Goal: Task Accomplishment & Management: Manage account settings

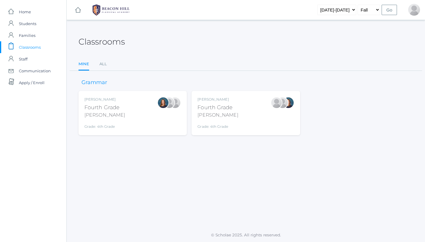
click at [138, 98] on div "Ellie Bradley Fourth Grade Bradley Grade: 4th Grade 04LA" at bounding box center [133, 113] width 97 height 33
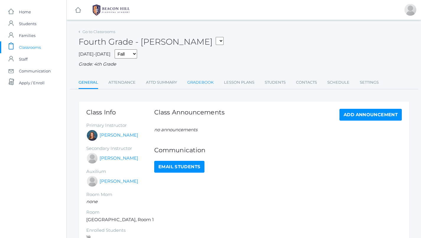
click at [207, 78] on link "Gradebook" at bounding box center [200, 83] width 26 height 12
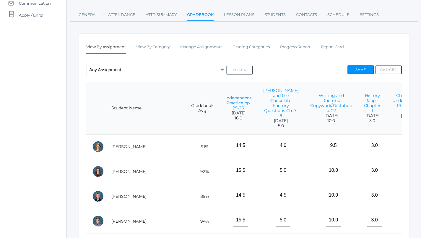
scroll to position [65, 0]
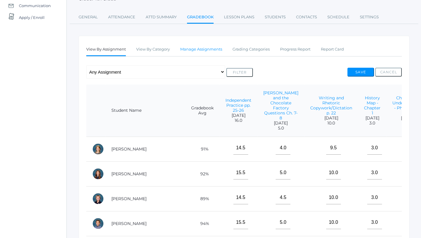
click at [210, 50] on link "Manage Assignments" at bounding box center [201, 49] width 42 height 12
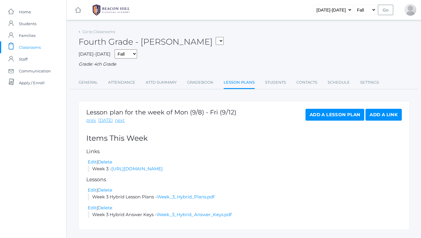
scroll to position [9, 0]
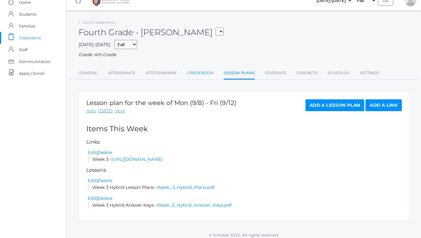
click at [198, 69] on link "Gradebook" at bounding box center [200, 73] width 26 height 12
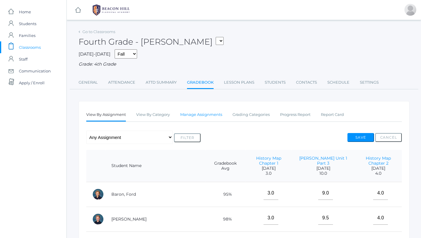
click at [191, 113] on link "Manage Assignments" at bounding box center [201, 115] width 42 height 12
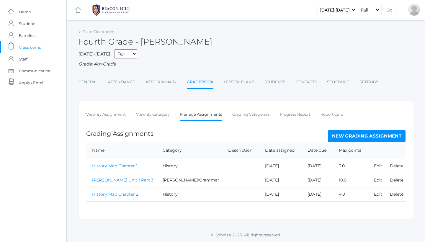
click at [355, 134] on link "New Grading Assignment" at bounding box center [367, 136] width 78 height 12
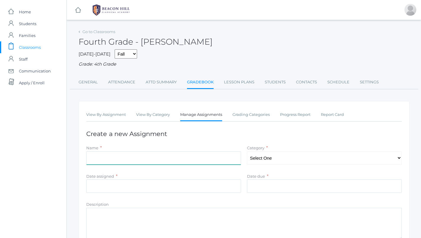
click at [136, 151] on input "Name" at bounding box center [163, 157] width 155 height 13
type input "Types of Energy Worksheet"
click at [264, 162] on div "Name * Types of Energy Worksheet Category * Select One History Math Science LOE…" at bounding box center [243, 155] width 321 height 22
select select "1090"
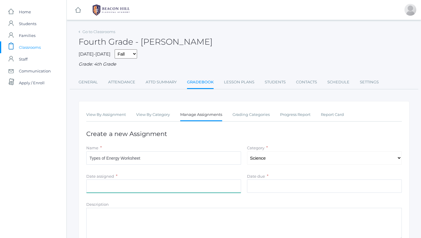
click at [212, 186] on input "Date assigned" at bounding box center [163, 185] width 155 height 13
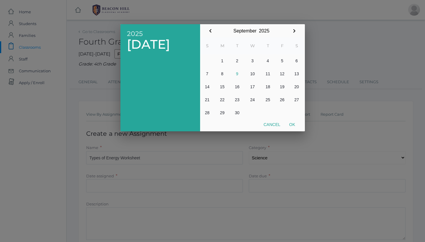
click at [282, 58] on button "5" at bounding box center [282, 60] width 14 height 13
click at [292, 124] on button "Ok" at bounding box center [292, 124] width 15 height 11
type input "[DATE]"
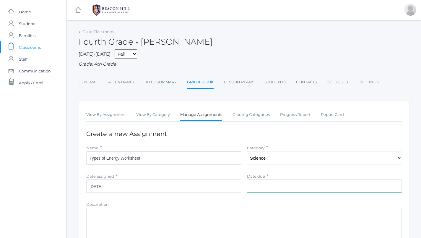
click at [291, 181] on input "Date due" at bounding box center [324, 185] width 155 height 13
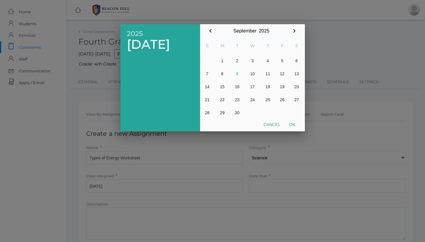
click at [282, 58] on button "5" at bounding box center [282, 60] width 14 height 13
click at [293, 124] on button "Ok" at bounding box center [292, 124] width 15 height 11
type input "[DATE]"
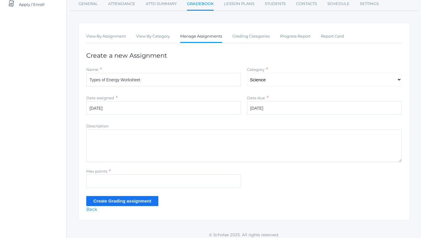
scroll to position [78, 0]
click at [173, 184] on input "Max points" at bounding box center [163, 181] width 155 height 13
type input "8"
click at [110, 197] on input "Create Grading assignment" at bounding box center [122, 201] width 72 height 10
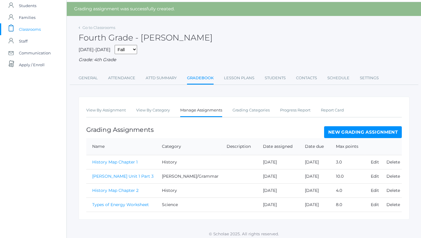
scroll to position [18, 0]
click at [343, 128] on link "New Grading Assignment" at bounding box center [363, 132] width 78 height 12
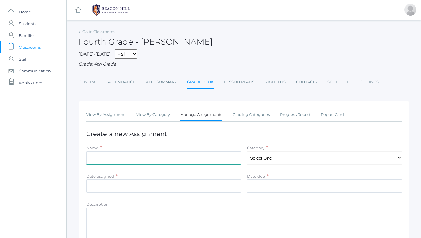
click at [215, 155] on input "Name" at bounding box center [163, 157] width 155 height 13
click at [118, 156] on input "Charlie and The Chocolate Factory" at bounding box center [163, 157] width 155 height 13
click at [168, 157] on input "Charlie and the Chocolate Factory" at bounding box center [163, 157] width 155 height 13
type input "[PERSON_NAME] and the Chocolate Factory Questions Ch. 7-8"
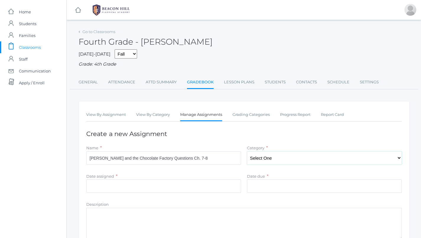
select select "1092"
click at [161, 179] on input "Date assigned" at bounding box center [163, 185] width 155 height 13
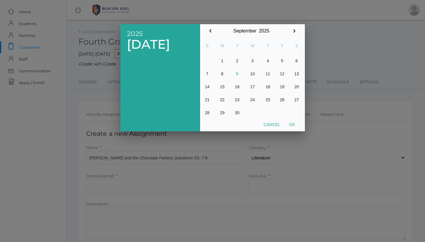
click at [370, 32] on div at bounding box center [212, 90] width 425 height 303
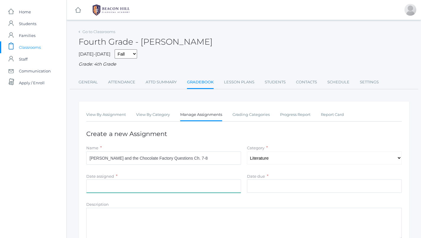
click at [203, 186] on input "Date assigned" at bounding box center [163, 185] width 155 height 13
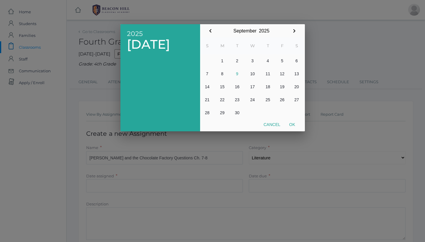
click at [255, 58] on button "3" at bounding box center [253, 60] width 17 height 13
click at [291, 122] on button "Ok" at bounding box center [292, 124] width 15 height 11
type input "[DATE]"
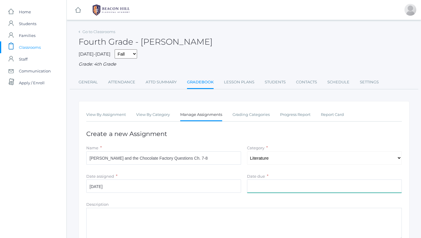
click at [277, 179] on input "Date due" at bounding box center [324, 185] width 155 height 13
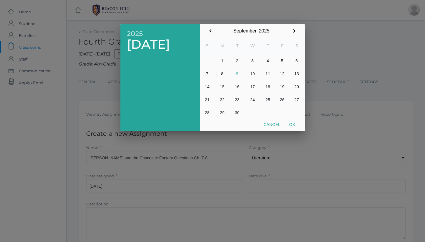
click at [255, 60] on button "3" at bounding box center [253, 60] width 17 height 13
click at [294, 126] on button "Ok" at bounding box center [292, 124] width 15 height 11
type input "2025-09-03"
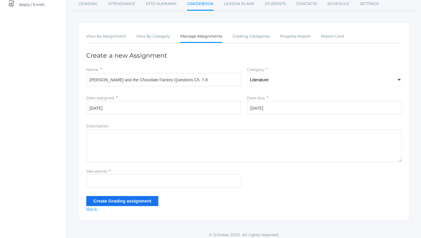
scroll to position [78, 0]
click at [173, 176] on input "Max points" at bounding box center [163, 181] width 155 height 13
type input "5"
click at [137, 199] on input "Create Grading assignment" at bounding box center [122, 201] width 72 height 10
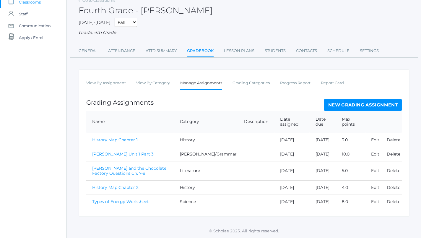
scroll to position [62, 0]
click at [350, 99] on link "New Grading Assignment" at bounding box center [363, 105] width 78 height 12
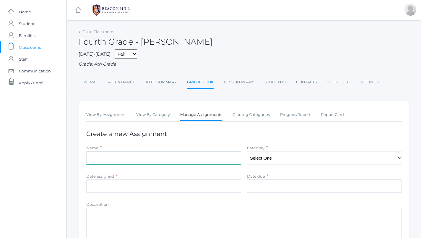
click at [138, 157] on input "Name" at bounding box center [163, 157] width 155 height 13
type input "Check Your Understanding- Phonogram Quiz"
select select "1091"
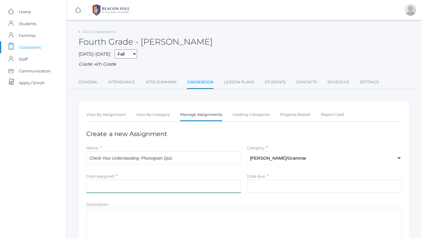
click at [209, 184] on input "Date assigned" at bounding box center [163, 185] width 155 height 13
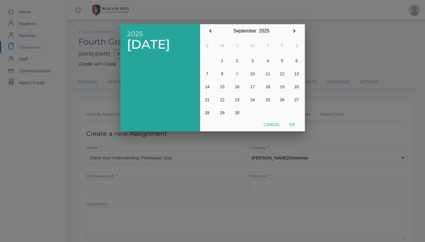
click at [280, 60] on button "5" at bounding box center [282, 60] width 14 height 13
click at [294, 124] on button "Ok" at bounding box center [292, 124] width 15 height 11
type input "[DATE]"
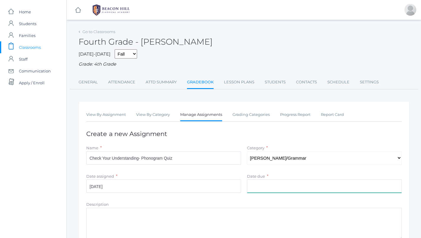
click at [284, 180] on input "Date due" at bounding box center [324, 185] width 155 height 13
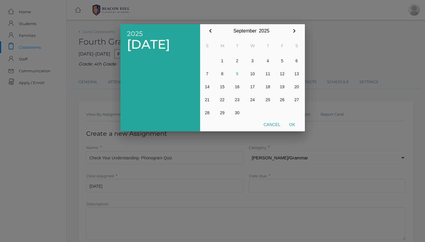
click at [285, 56] on button "5" at bounding box center [282, 60] width 14 height 13
click at [294, 123] on button "Ok" at bounding box center [292, 124] width 15 height 11
type input "[DATE]"
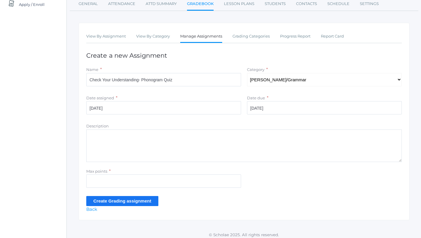
scroll to position [78, 0]
click at [188, 175] on input "Max points" at bounding box center [163, 181] width 155 height 13
type input "17"
click at [123, 199] on input "Create Grading assignment" at bounding box center [122, 201] width 72 height 10
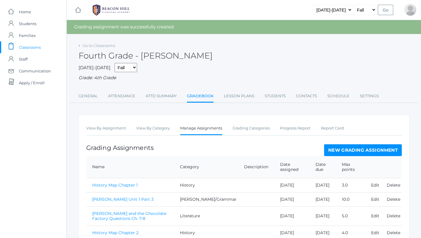
click at [342, 144] on link "New Grading Assignment" at bounding box center [363, 150] width 78 height 12
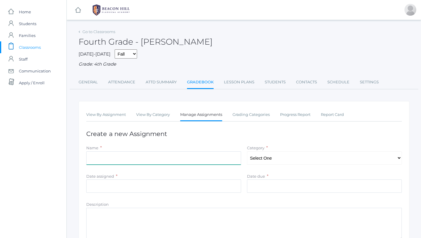
click at [162, 155] on input "Name" at bounding box center [163, 157] width 155 height 13
click at [194, 152] on input "Independent Practice" at bounding box center [163, 157] width 155 height 13
click at [201, 152] on input "Independent Practice" at bounding box center [163, 157] width 155 height 13
click at [188, 157] on input "Independent Practice" at bounding box center [163, 157] width 155 height 13
type input "Independent Practice pp. 25-26"
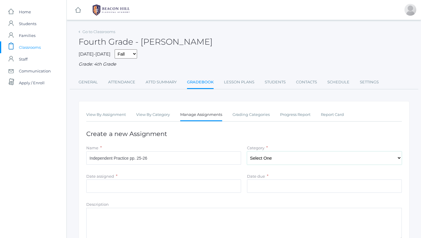
select select "1089"
click at [176, 187] on input "Date assigned" at bounding box center [163, 185] width 155 height 13
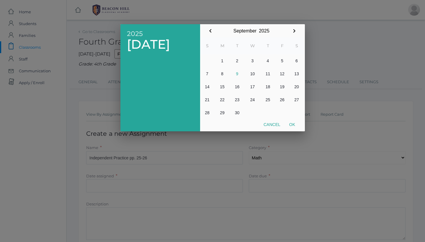
click at [253, 60] on button "3" at bounding box center [253, 60] width 17 height 13
click at [293, 126] on button "Ok" at bounding box center [292, 124] width 15 height 11
type input "[DATE]"
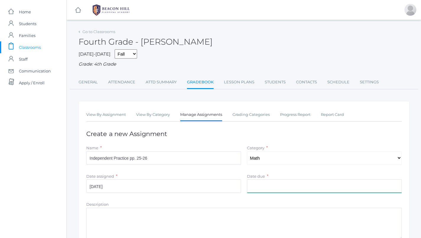
click at [284, 180] on input "Date due" at bounding box center [324, 185] width 155 height 13
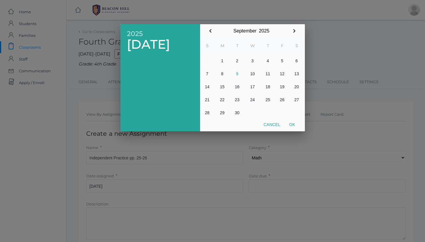
click at [253, 58] on button "3" at bounding box center [253, 60] width 17 height 13
click at [293, 124] on button "Ok" at bounding box center [292, 124] width 15 height 11
type input "[DATE]"
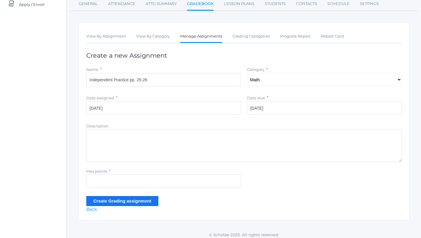
scroll to position [78, 0]
click at [157, 176] on input "Max points" at bounding box center [163, 181] width 155 height 13
type input "16"
click at [119, 197] on input "Create Grading assignment" at bounding box center [122, 201] width 72 height 10
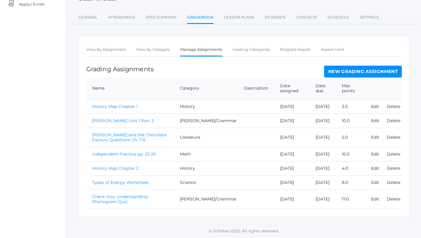
scroll to position [100, 0]
click at [150, 151] on link "Independent Practice pp. 25-26" at bounding box center [124, 153] width 64 height 5
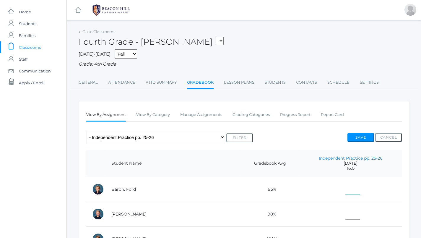
click at [345, 183] on input"] "text" at bounding box center [352, 187] width 15 height 13
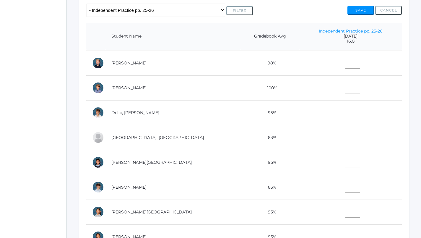
scroll to position [24, 0]
type input"] "15"
click at [345, 138] on input"] "text" at bounding box center [352, 136] width 15 height 13
type input"] "9"
click at [345, 188] on input"] "text" at bounding box center [352, 186] width 15 height 13
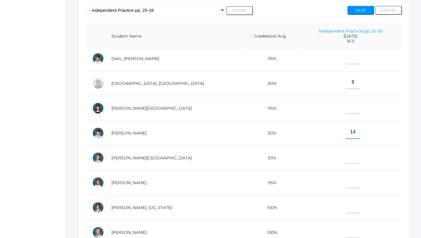
scroll to position [82, 0]
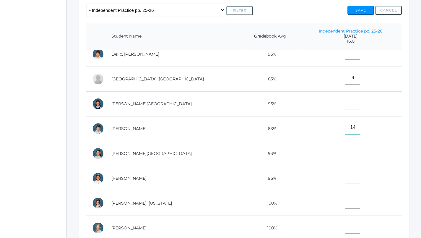
type input"] "14"
click at [345, 148] on input"] "text" at bounding box center [352, 152] width 15 height 13
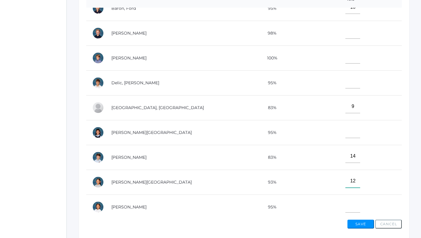
scroll to position [11, 0]
type input"] "12"
click at [345, 59] on input"] "text" at bounding box center [352, 57] width 15 height 13
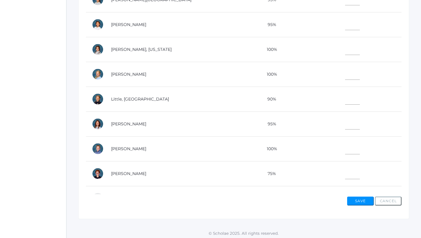
scroll to position [173, 0]
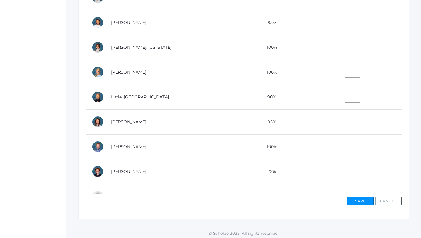
type input"] "15"
click at [345, 123] on input"] "text" at bounding box center [352, 120] width 15 height 13
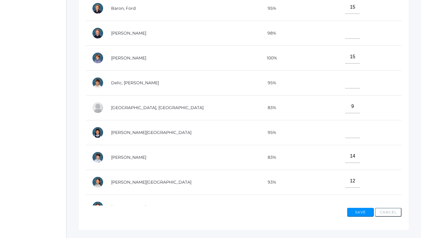
scroll to position [180, 0]
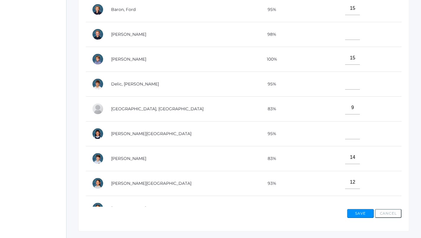
type input"] "9"
click at [345, 81] on input"] "text" at bounding box center [352, 82] width 15 height 13
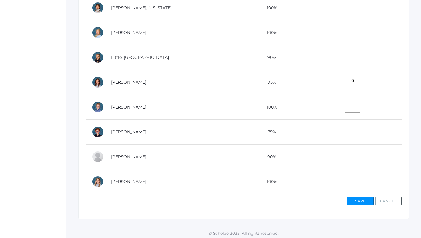
scroll to position [217, 0]
type input"] "10"
click at [345, 124] on input"] "text" at bounding box center [352, 130] width 15 height 13
type input"] "14"
click at [345, 104] on input"] "text" at bounding box center [352, 105] width 15 height 13
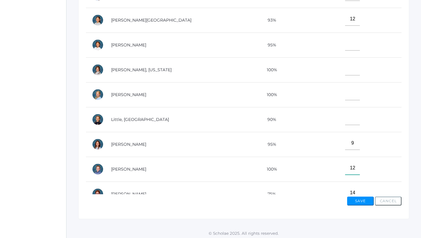
scroll to position [142, 0]
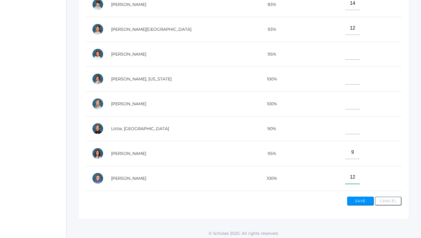
type input"] "12"
click at [345, 78] on input"] "text" at bounding box center [352, 77] width 15 height 13
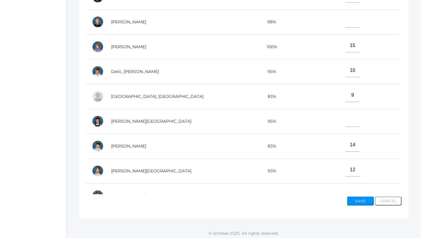
scroll to position [0, 0]
type input"] "10"
click at [345, 18] on input"] "text" at bounding box center [352, 20] width 15 height 13
type input"] "12"
click at [345, 119] on input"] "text" at bounding box center [352, 119] width 15 height 13
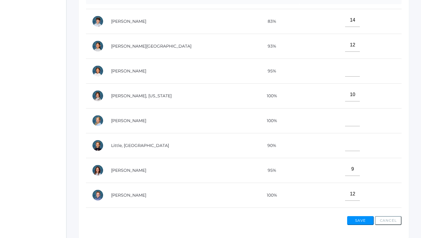
scroll to position [144, 0]
type input"] "14"
click at [345, 117] on input"] "text" at bounding box center [352, 119] width 15 height 13
type input"] "14"
click at [345, 145] on input"] "text" at bounding box center [352, 143] width 15 height 13
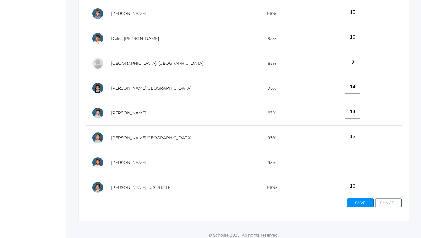
scroll to position [34, 0]
type input"] "11"
click at [345, 163] on input"] "text" at bounding box center [352, 161] width 15 height 13
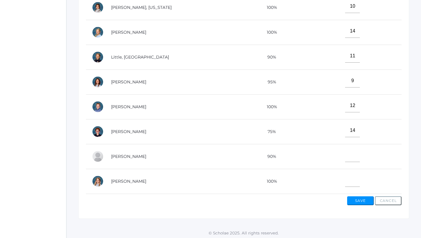
scroll to position [192, 0]
type input"] "14"
click at [345, 149] on input"] "text" at bounding box center [352, 155] width 15 height 13
type input"] "11"
click at [355, 200] on button "Save" at bounding box center [360, 200] width 27 height 9
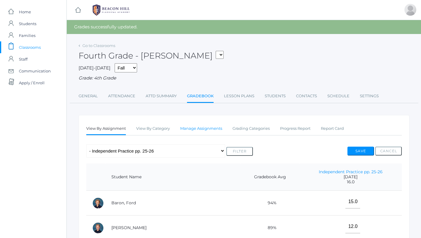
click at [202, 128] on link "Manage Assignments" at bounding box center [201, 129] width 42 height 12
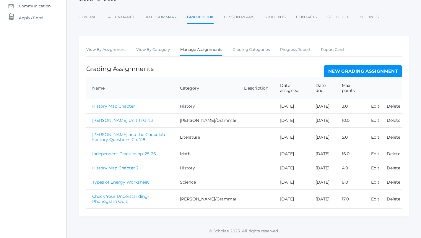
scroll to position [87, 0]
click at [142, 179] on link "Types of Energy Worksheet" at bounding box center [120, 181] width 57 height 5
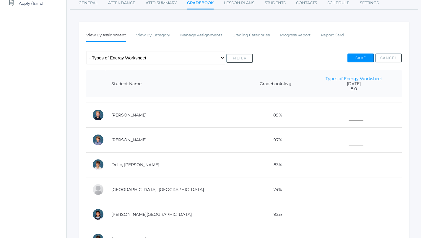
scroll to position [19, 0]
click at [349, 165] on input"] "text" at bounding box center [356, 163] width 15 height 13
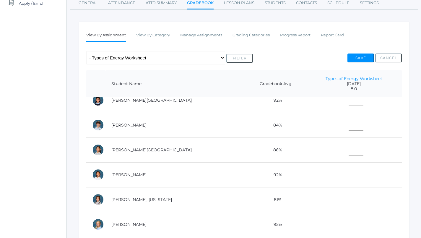
scroll to position [134, 0]
type input"] "6"
click at [349, 176] on input"] "text" at bounding box center [356, 173] width 15 height 13
type input"] "8"
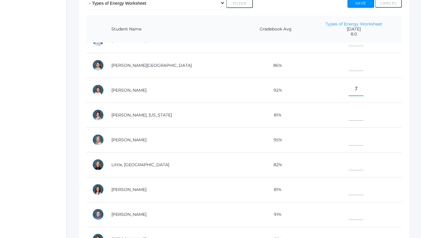
scroll to position [178, 0]
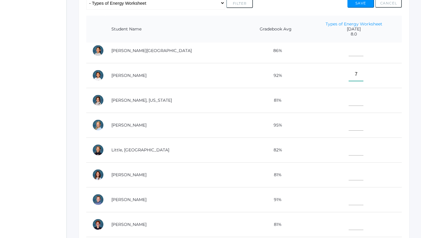
type input"] "7"
click at [349, 225] on input"] "text" at bounding box center [356, 223] width 15 height 13
type input"] "8"
click at [349, 99] on input"] "text" at bounding box center [356, 98] width 15 height 13
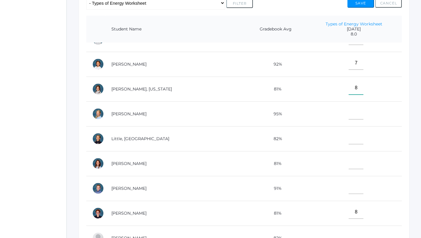
scroll to position [192, 0]
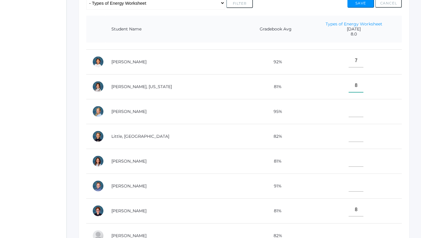
type input"] "8"
click at [349, 113] on input"] "text" at bounding box center [356, 110] width 15 height 13
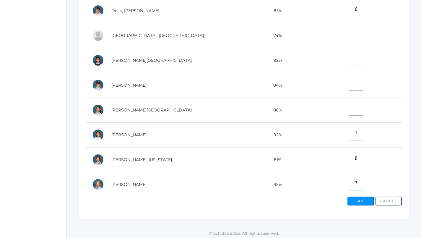
scroll to position [60, 0]
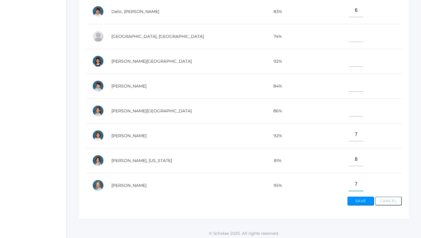
type input"] "7"
click at [349, 57] on input"] "text" at bounding box center [356, 59] width 15 height 13
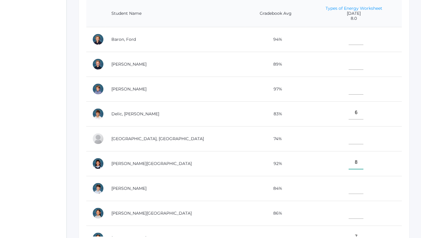
scroll to position [149, 0]
type input"] "8"
click at [349, 38] on input"] "text" at bounding box center [356, 38] width 15 height 13
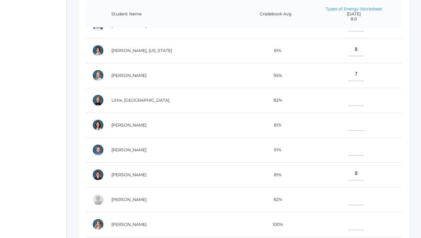
scroll to position [217, 0]
type input"] "6"
click at [349, 118] on input"] "text" at bounding box center [356, 123] width 15 height 13
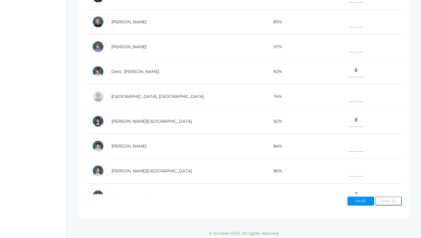
scroll to position [0, 0]
type input"] "8"
click at [349, 20] on input"] "text" at bounding box center [356, 20] width 15 height 13
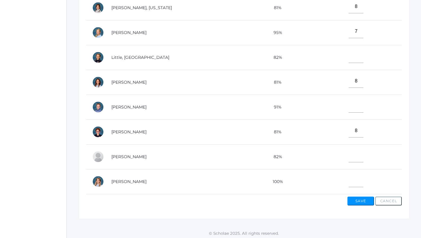
scroll to position [217, 0]
type input"] "8"
click at [349, 150] on input"] "text" at bounding box center [356, 155] width 15 height 13
type input"] "8"
click at [349, 103] on input"] "text" at bounding box center [356, 105] width 15 height 13
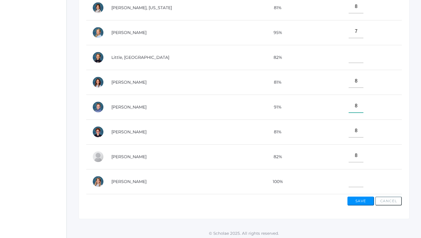
type input"] "8"
click at [349, 51] on input"] "text" at bounding box center [356, 56] width 15 height 13
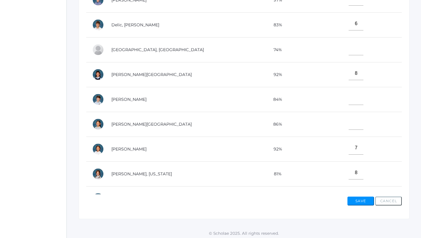
scroll to position [46, 0]
type input"] "7"
click at [349, 127] on input"] "text" at bounding box center [356, 123] width 15 height 13
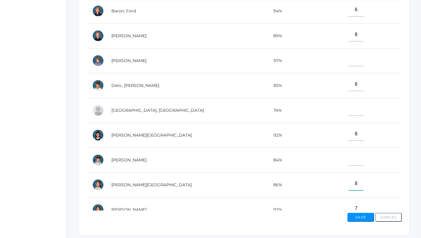
scroll to position [176, 0]
type input"] "8"
click at [355, 217] on button "Save" at bounding box center [360, 217] width 27 height 9
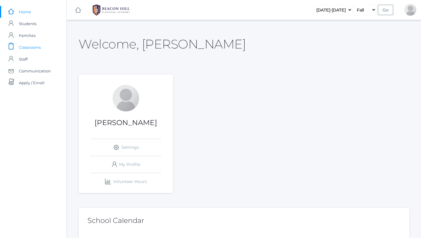
click at [36, 46] on span "Classrooms" at bounding box center [30, 47] width 22 height 12
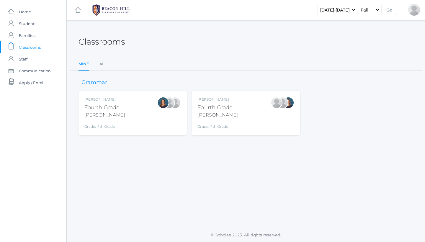
click at [244, 117] on div "Lydia Chaffin Fourth Grade Chaffin Grade: 4th Grade 04LA" at bounding box center [246, 113] width 97 height 33
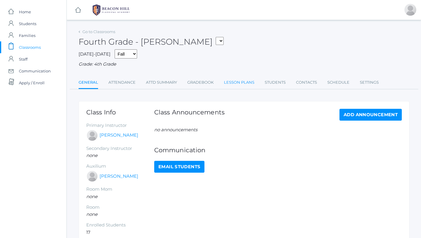
click at [242, 82] on link "Lesson Plans" at bounding box center [239, 83] width 30 height 12
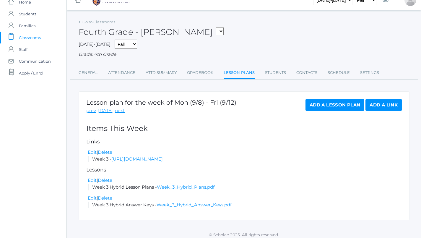
scroll to position [9, 0]
click at [93, 108] on link "prev" at bounding box center [91, 111] width 10 height 7
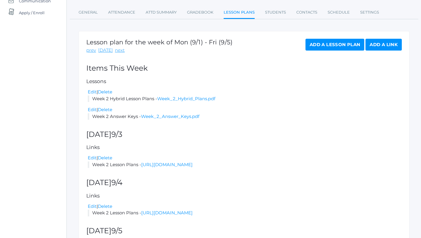
scroll to position [69, 0]
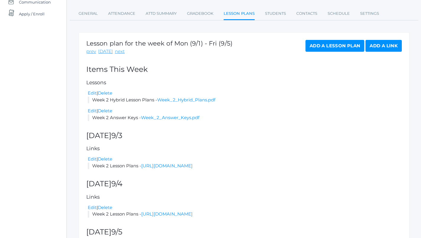
click at [385, 41] on link "Add a Link" at bounding box center [383, 46] width 36 height 12
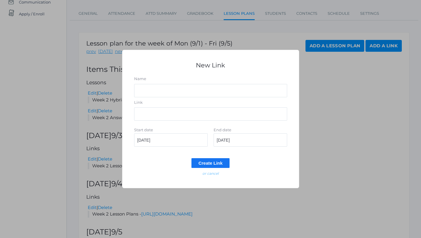
click at [208, 174] on em "or cancel" at bounding box center [210, 173] width 16 height 4
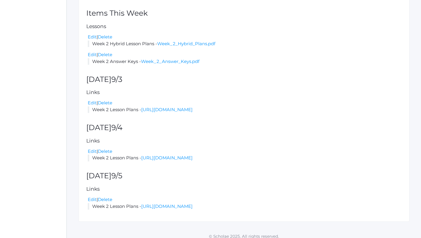
scroll to position [125, 0]
click at [174, 155] on link "https://docs.google.com/document/d/1t7s4WvZiUTWo1GylFuraA_faNb4yjCen2iFheyvQdmk…" at bounding box center [166, 158] width 51 height 6
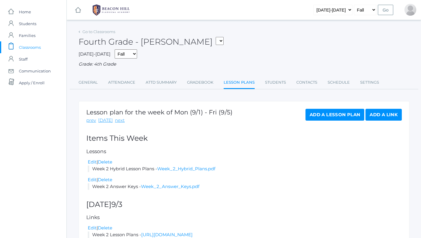
scroll to position [0, 0]
